Goal: Task Accomplishment & Management: Manage account settings

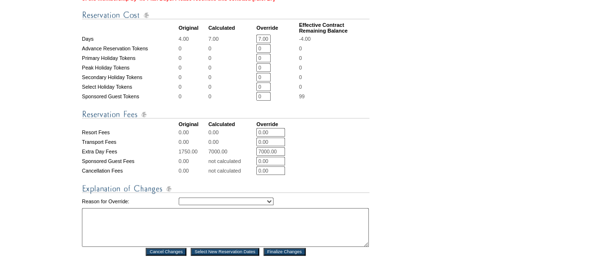
scroll to position [382, 0]
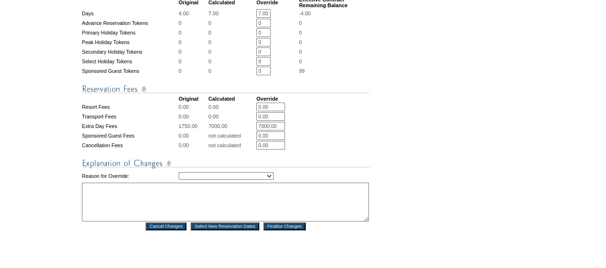
click at [233, 180] on select "Creating Continuous Stay Days Rebooked After Cancellation Editing Occupant Expe…" at bounding box center [226, 176] width 95 height 8
select select "1042"
click at [179, 180] on select "Creating Continuous Stay Days Rebooked After Cancellation Editing Occupant Expe…" at bounding box center [226, 176] width 95 height 8
click at [204, 221] on textarea at bounding box center [225, 202] width 287 height 39
type textarea "AS"
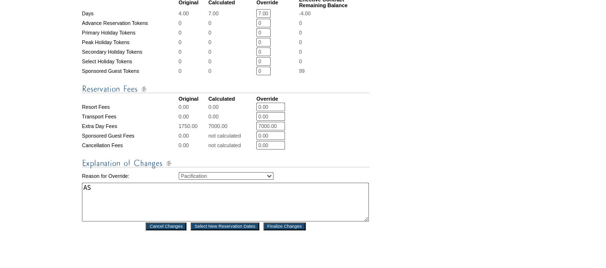
click at [304, 230] on input "Finalize Changes" at bounding box center [285, 226] width 42 height 8
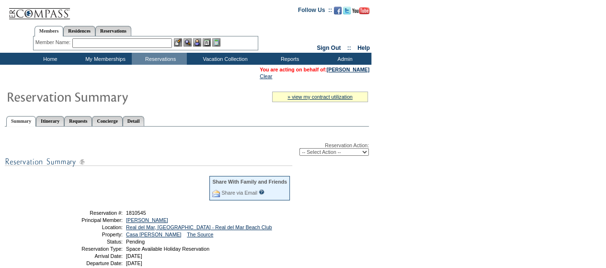
click at [126, 39] on input "text" at bounding box center [122, 43] width 100 height 10
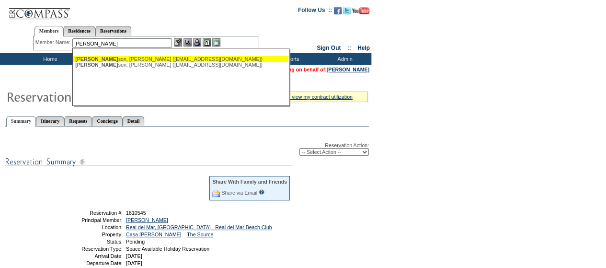
click at [113, 60] on div "[PERSON_NAME] son, [PERSON_NAME] ([EMAIL_ADDRESS][DOMAIN_NAME])" at bounding box center [180, 59] width 211 height 6
type input "[PERSON_NAME] ([EMAIL_ADDRESS][DOMAIN_NAME])"
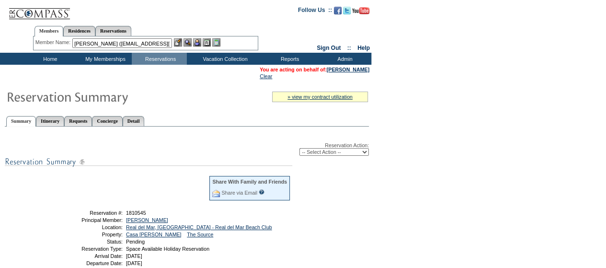
click at [191, 45] on img at bounding box center [188, 42] width 8 height 8
